Goal: Use online tool/utility

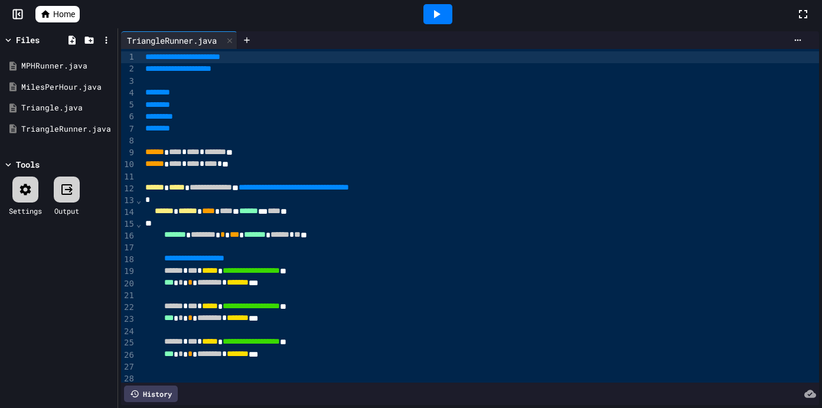
click at [456, 27] on div at bounding box center [437, 14] width 41 height 32
click at [450, 21] on div at bounding box center [437, 14] width 29 height 20
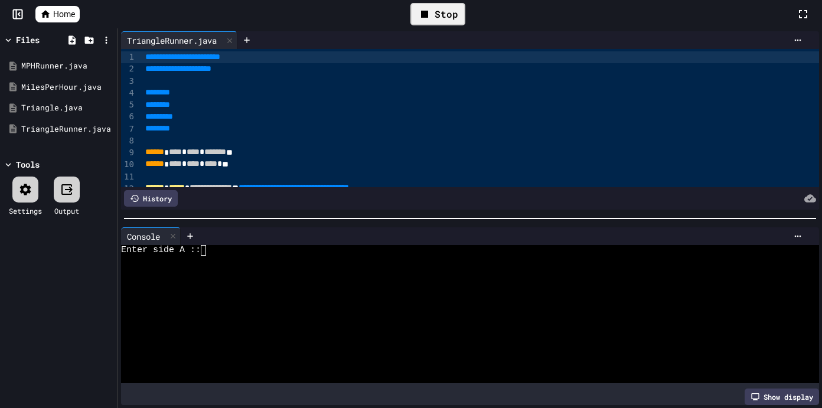
click at [450, 21] on div "Stop" at bounding box center [437, 14] width 55 height 22
click at [450, 21] on div at bounding box center [437, 14] width 29 height 20
click at [273, 314] on div at bounding box center [463, 314] width 685 height 11
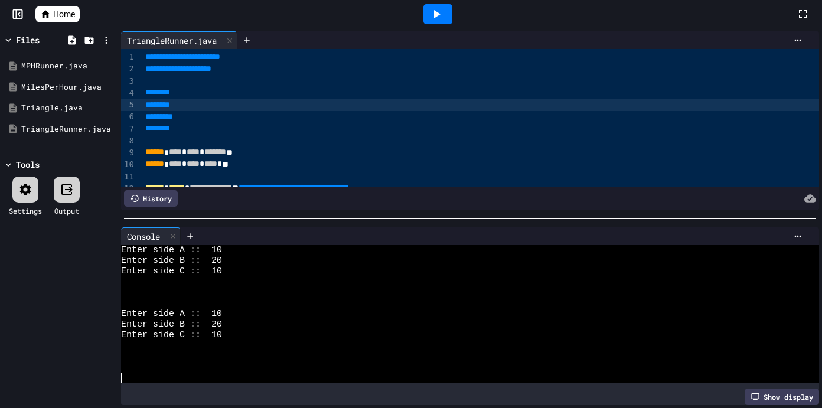
click at [692, 103] on div "********" at bounding box center [480, 105] width 677 height 12
click at [175, 238] on icon at bounding box center [173, 236] width 8 height 8
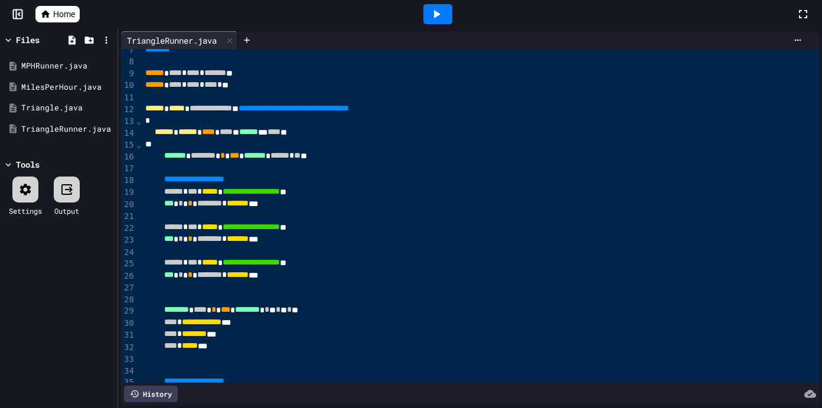
scroll to position [53, 0]
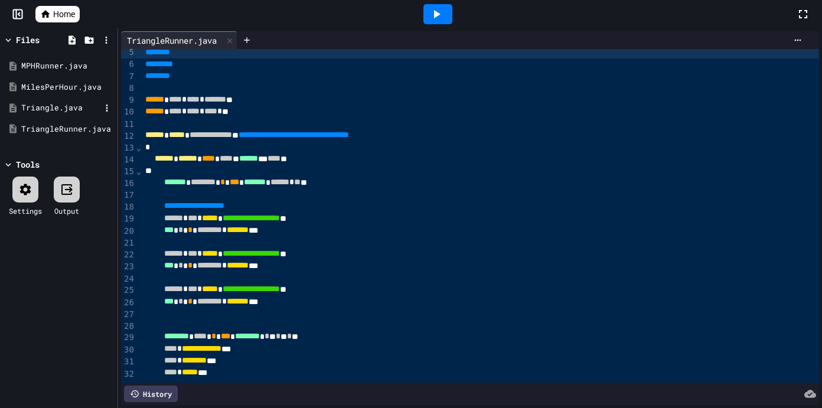
click at [71, 103] on div "Triangle.java" at bounding box center [60, 108] width 79 height 12
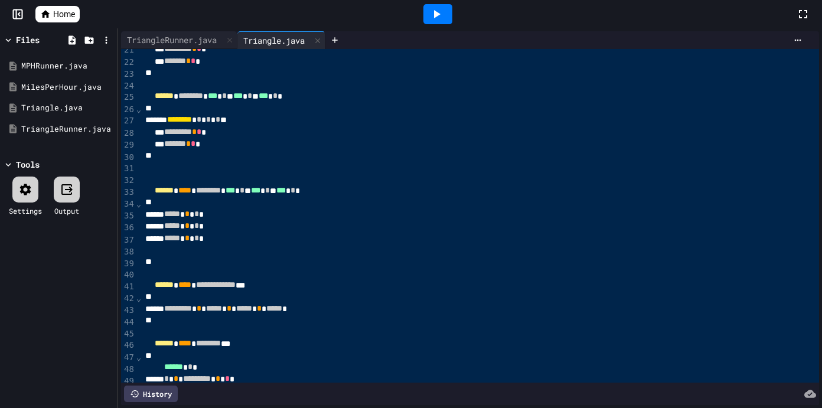
scroll to position [250, 0]
